Goal: Task Accomplishment & Management: Use online tool/utility

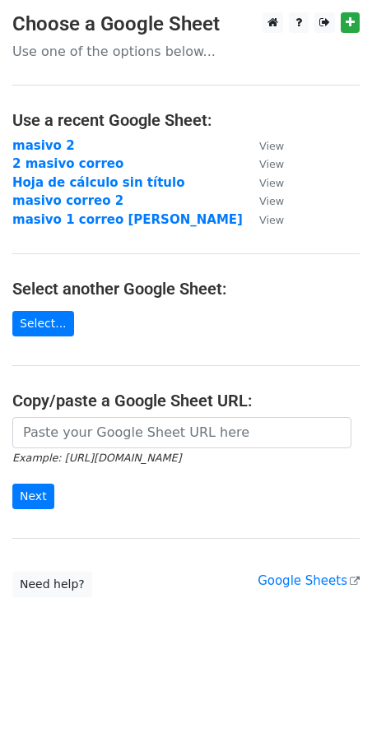
click at [366, 22] on main "Choose a Google Sheet Use one of the options below... Use a recent Google Sheet…" at bounding box center [186, 304] width 372 height 585
click at [354, 23] on icon at bounding box center [349, 22] width 9 height 12
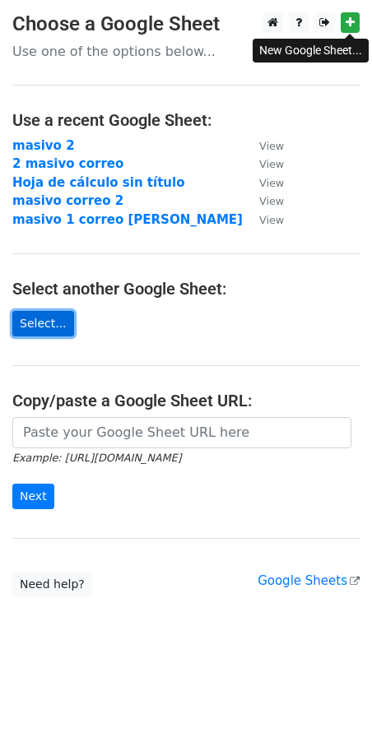
click at [21, 327] on link "Select..." at bounding box center [43, 323] width 62 height 25
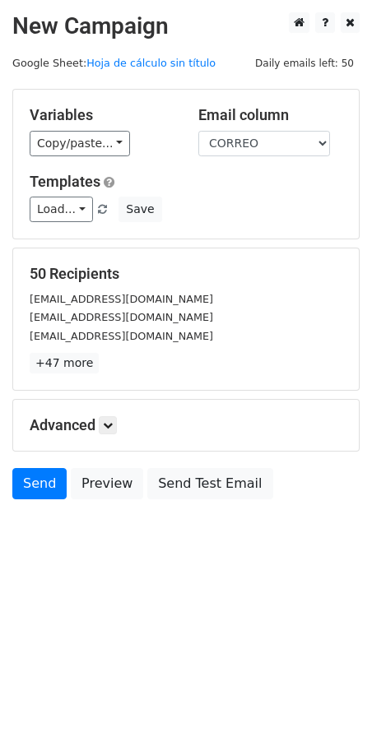
click at [95, 126] on div "Variables Copy/paste... {{CODIGO CLIENTE}} {{factura}} {{CUENTAS ACTIVAS}} {{cl…" at bounding box center [101, 131] width 169 height 50
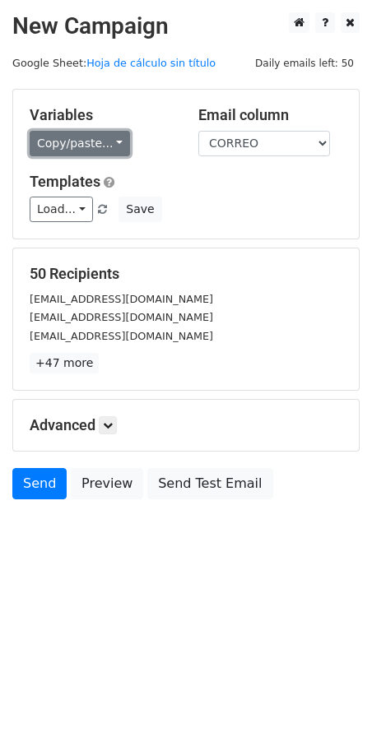
click at [99, 146] on link "Copy/paste..." at bounding box center [80, 143] width 100 height 25
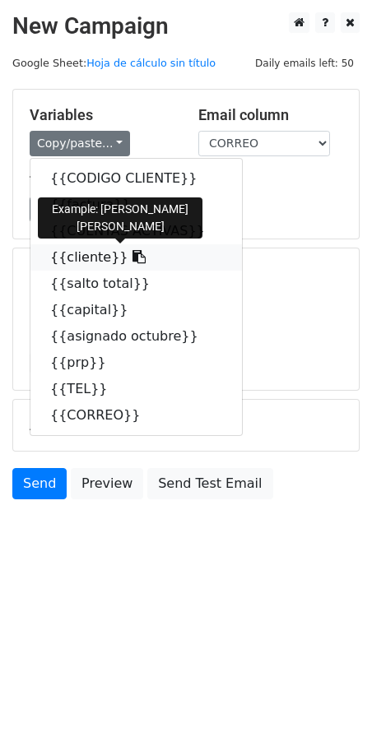
click at [57, 262] on link "{{cliente}}" at bounding box center [135, 257] width 211 height 26
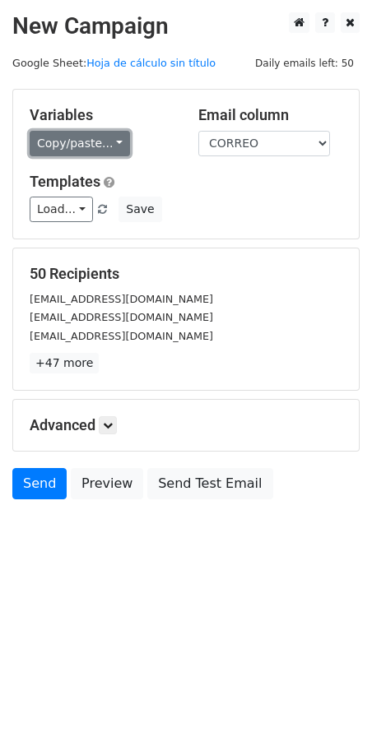
click at [72, 155] on link "Copy/paste..." at bounding box center [80, 143] width 100 height 25
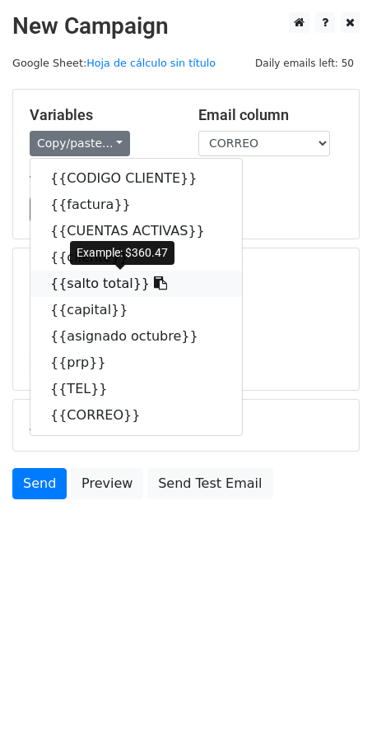
click at [87, 284] on link "{{salto total}}" at bounding box center [135, 284] width 211 height 26
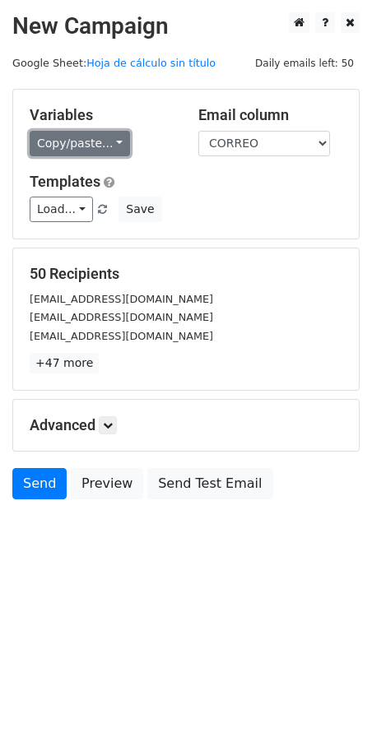
click at [75, 142] on link "Copy/paste..." at bounding box center [80, 143] width 100 height 25
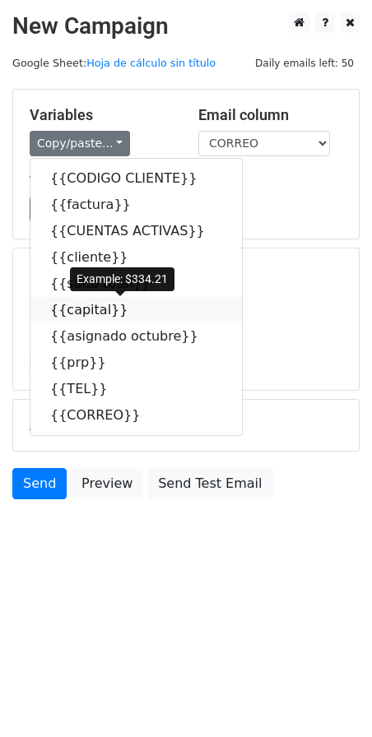
drag, startPoint x: 67, startPoint y: 313, endPoint x: 47, endPoint y: 311, distance: 20.6
click at [67, 313] on link "{{capital}}" at bounding box center [135, 310] width 211 height 26
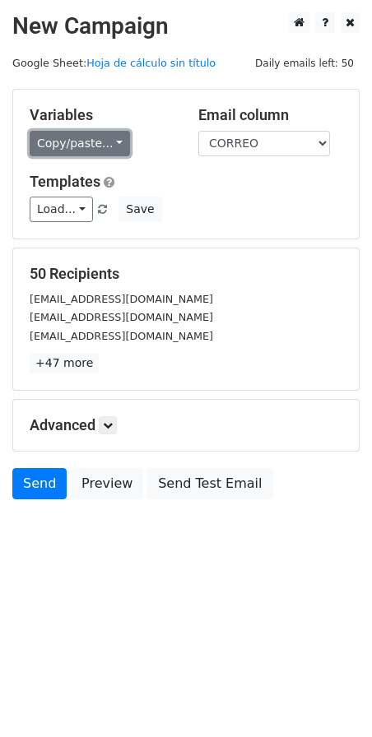
click at [41, 153] on link "Copy/paste..." at bounding box center [80, 143] width 100 height 25
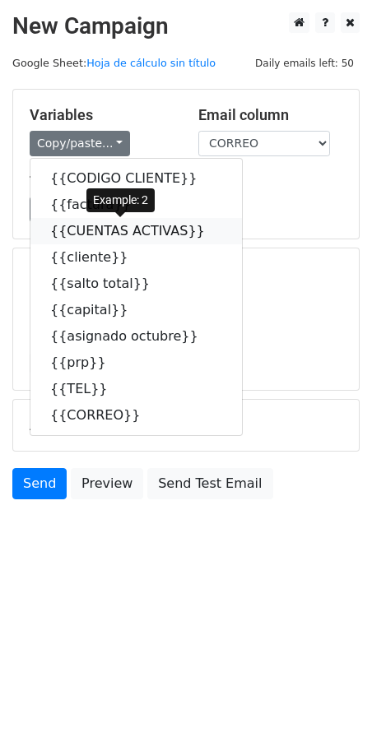
click at [65, 239] on link "{{CUENTAS ACTIVAS}}" at bounding box center [135, 231] width 211 height 26
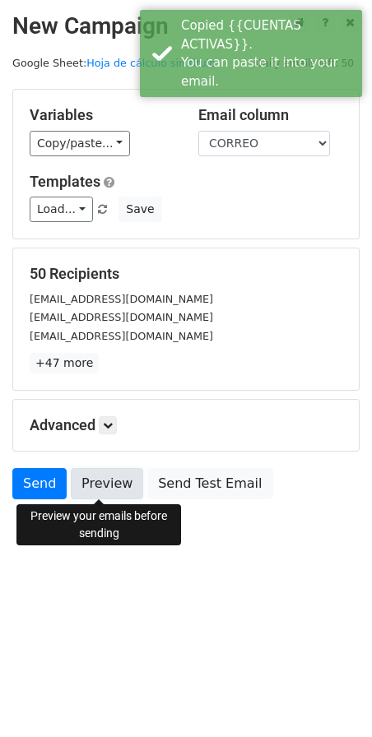
click at [92, 480] on link "Preview" at bounding box center [107, 483] width 72 height 31
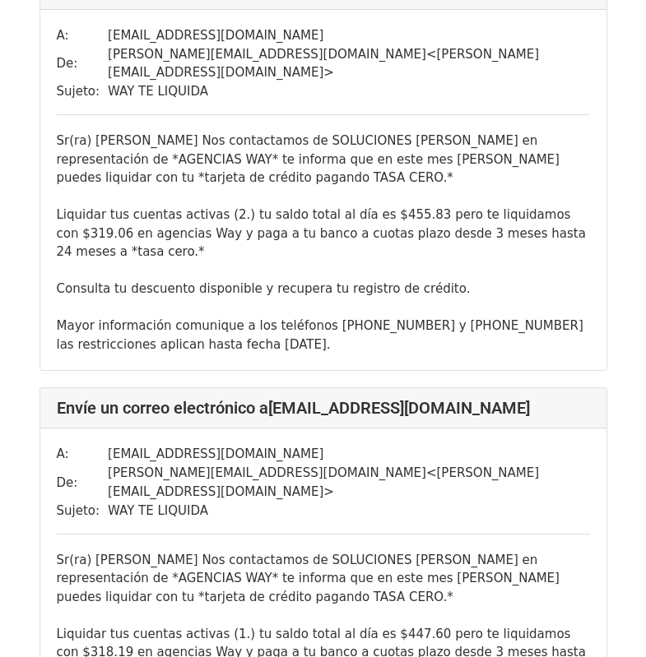
scroll to position [1007, 0]
